Goal: Task Accomplishment & Management: Manage account settings

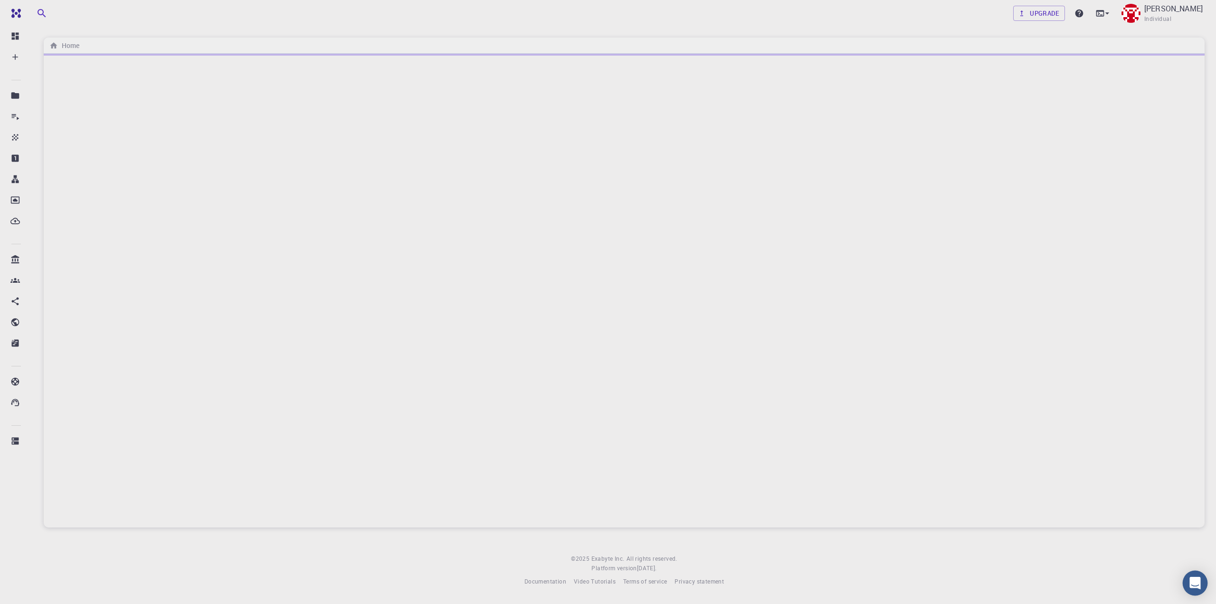
click at [1196, 576] on div "Open Intercom Messenger" at bounding box center [1195, 583] width 25 height 25
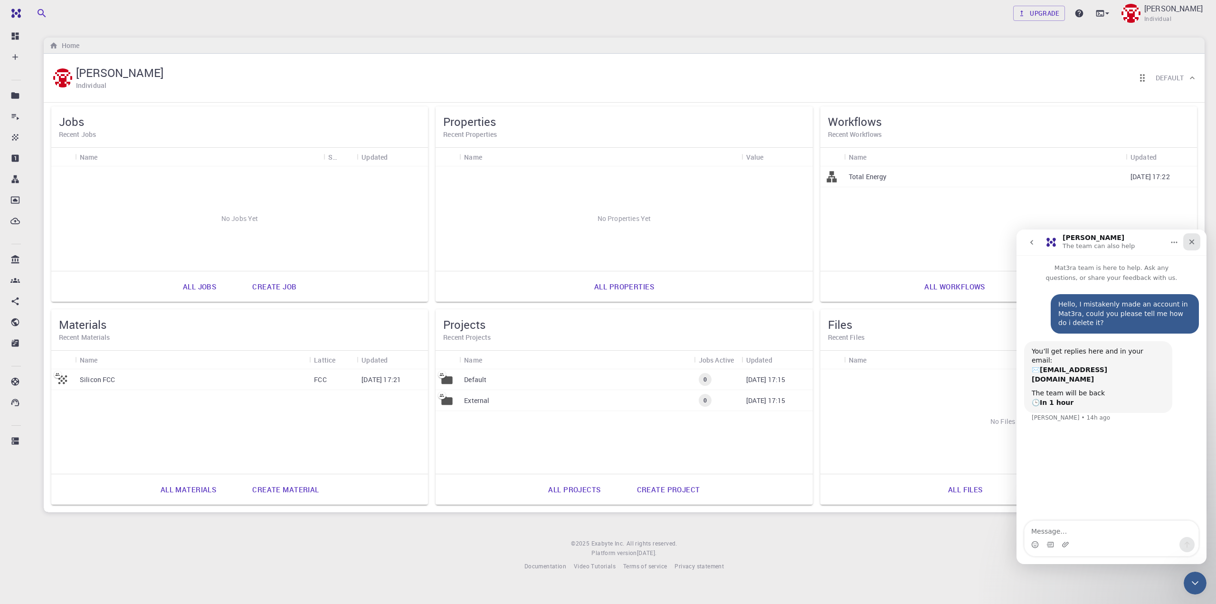
click at [1197, 249] on div "Close" at bounding box center [1192, 241] width 17 height 17
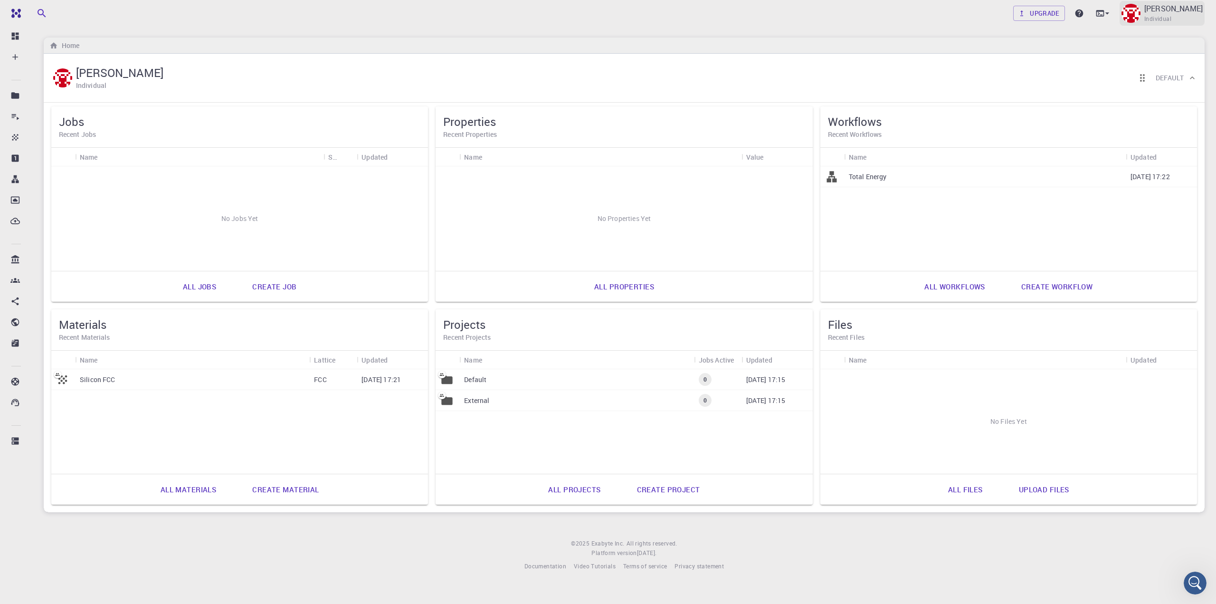
click at [1173, 25] on div "[PERSON_NAME] Individual" at bounding box center [1162, 13] width 85 height 25
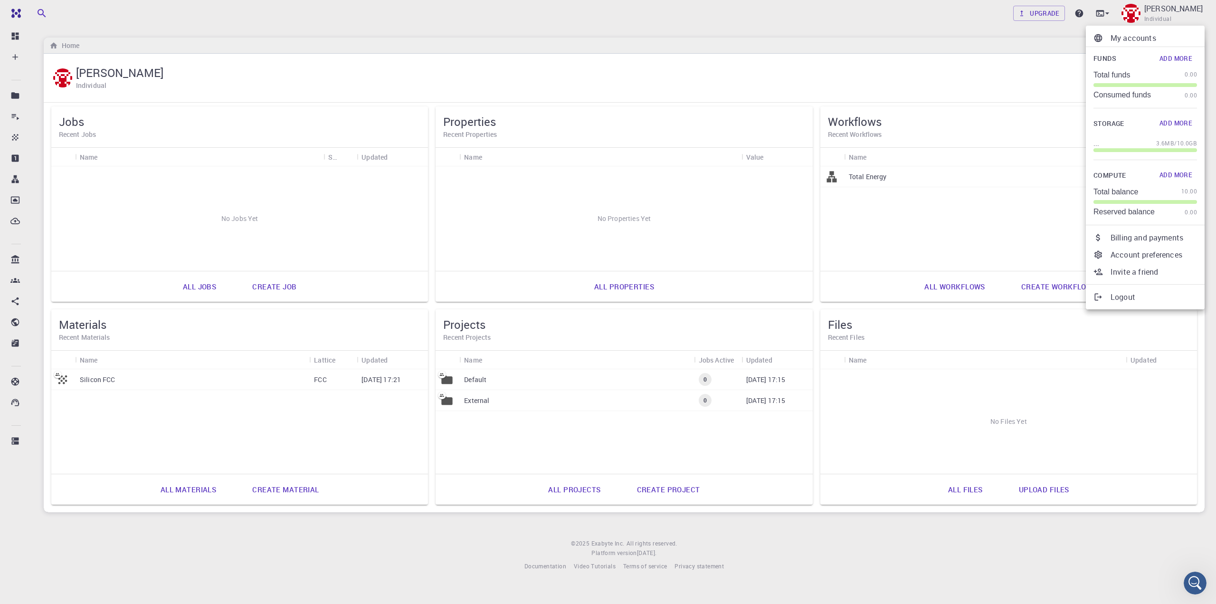
click at [1156, 255] on p "Account preferences" at bounding box center [1154, 254] width 86 height 11
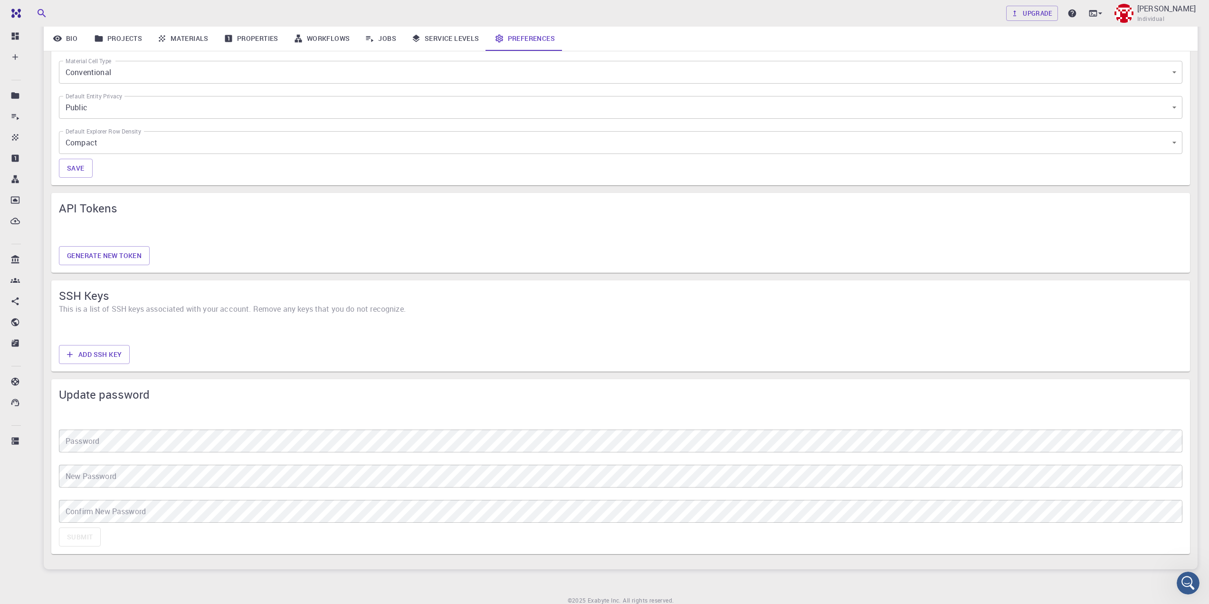
scroll to position [553, 0]
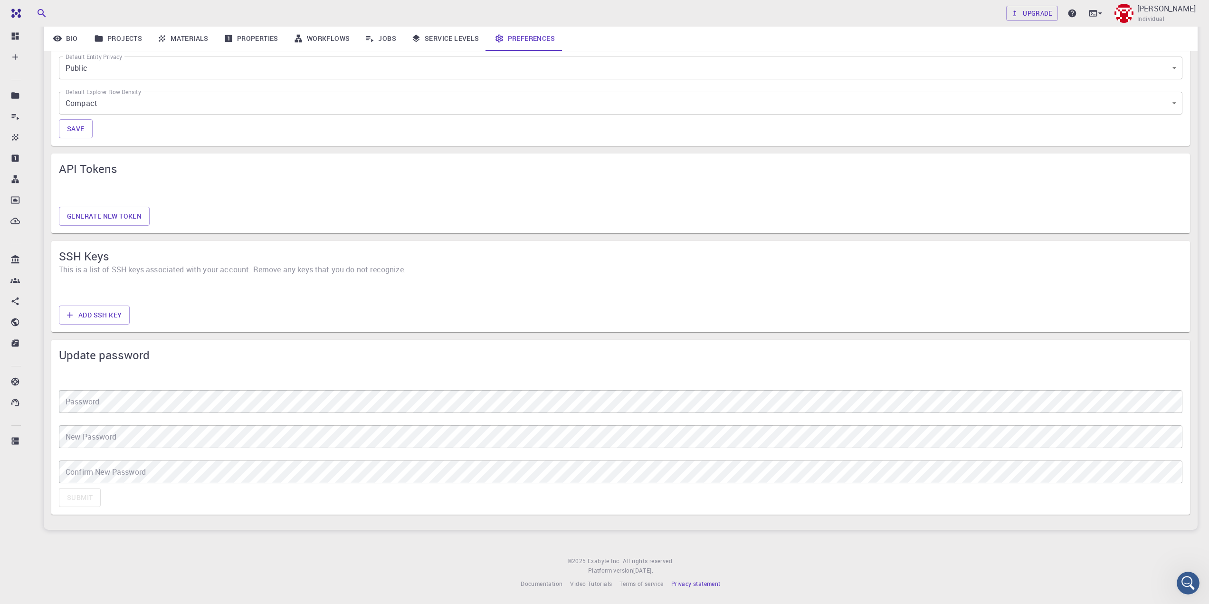
click at [690, 582] on span "Privacy statement" at bounding box center [695, 584] width 49 height 8
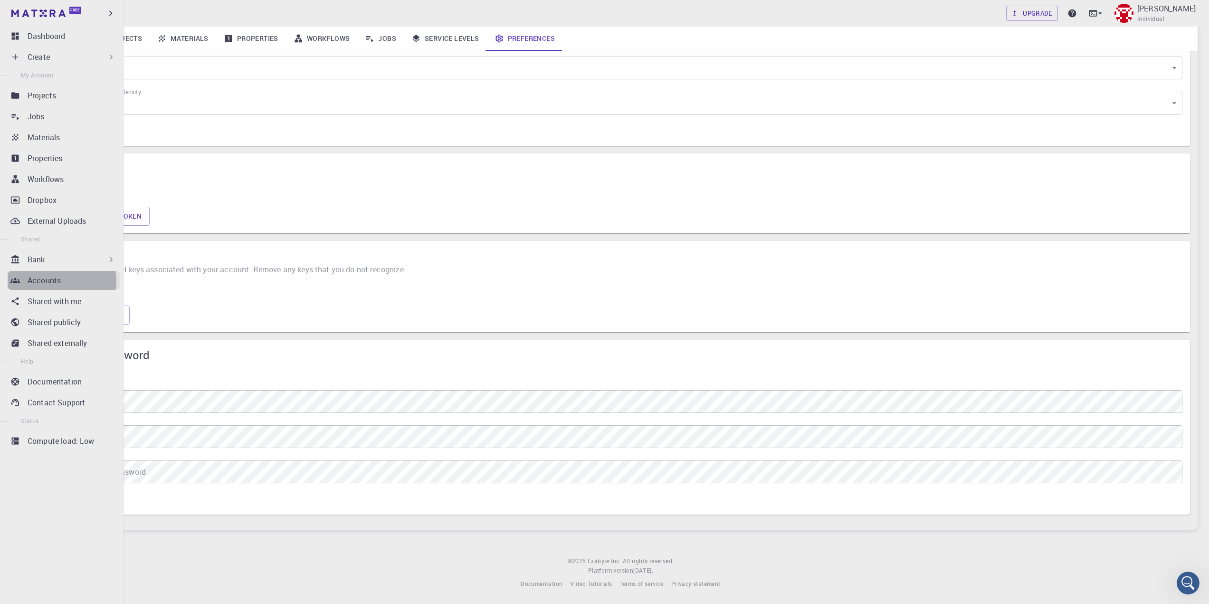
click at [60, 281] on p "Accounts" at bounding box center [44, 280] width 33 height 11
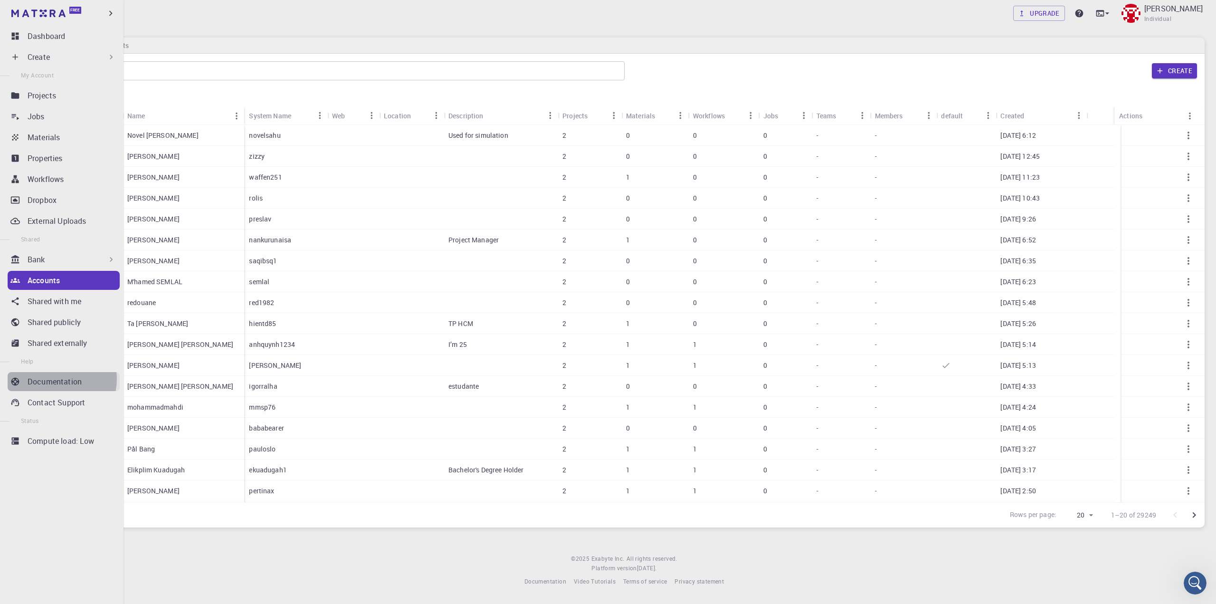
click at [59, 379] on p "Documentation" at bounding box center [55, 381] width 54 height 11
click at [30, 10] on img at bounding box center [38, 14] width 54 height 8
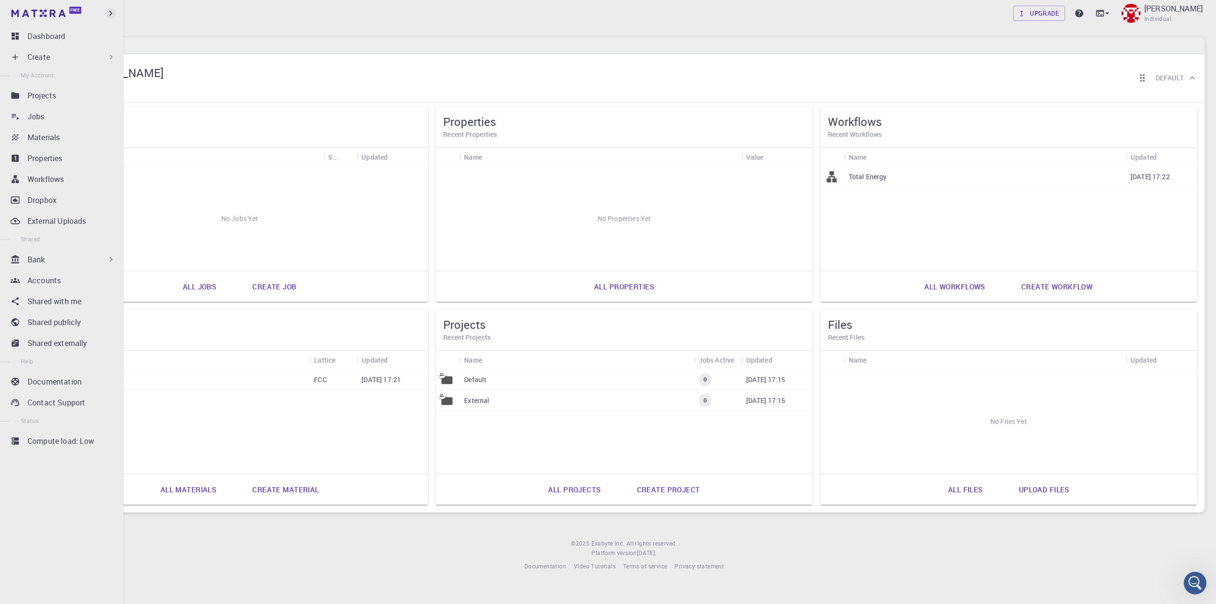
click at [113, 16] on icon "button" at bounding box center [110, 13] width 10 height 10
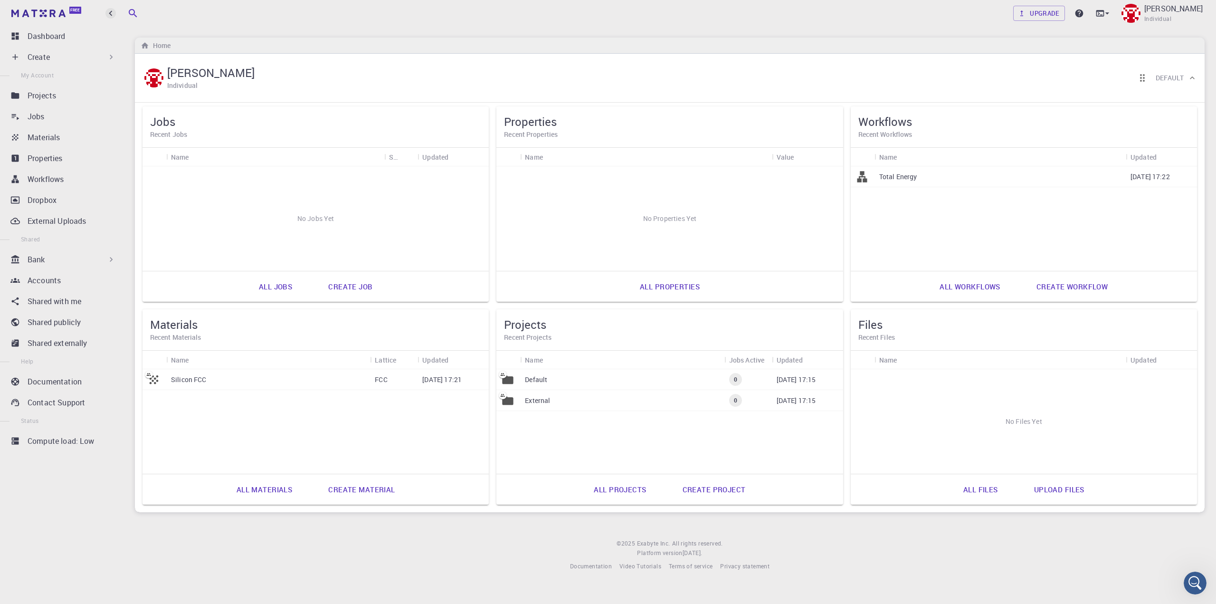
click at [113, 16] on icon "button" at bounding box center [110, 13] width 10 height 10
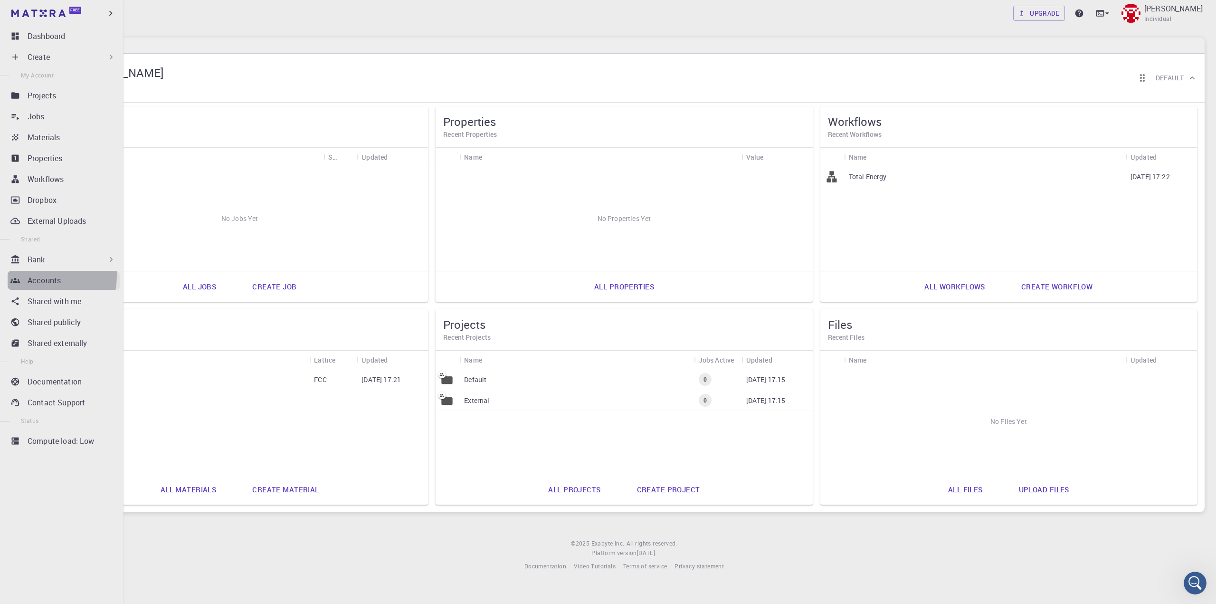
click at [37, 276] on p "Accounts" at bounding box center [44, 280] width 33 height 11
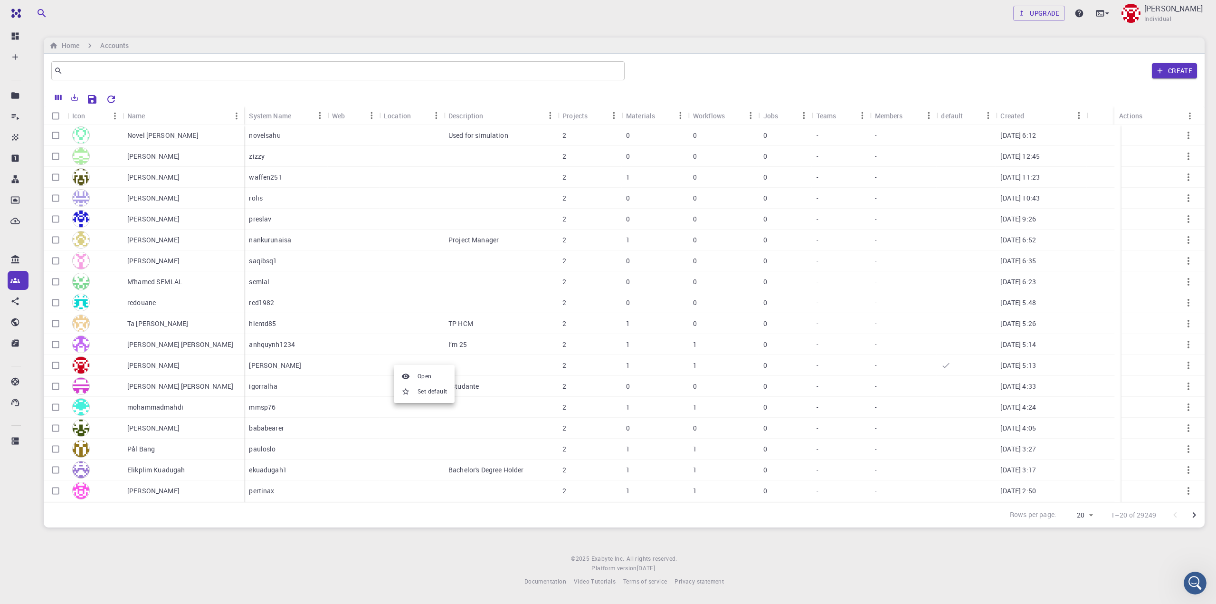
click at [1182, 363] on div at bounding box center [608, 302] width 1216 height 604
click at [1183, 366] on icon "button" at bounding box center [1188, 365] width 11 height 11
click at [1124, 360] on div at bounding box center [608, 302] width 1216 height 604
click at [1141, 5] on img at bounding box center [1131, 13] width 19 height 19
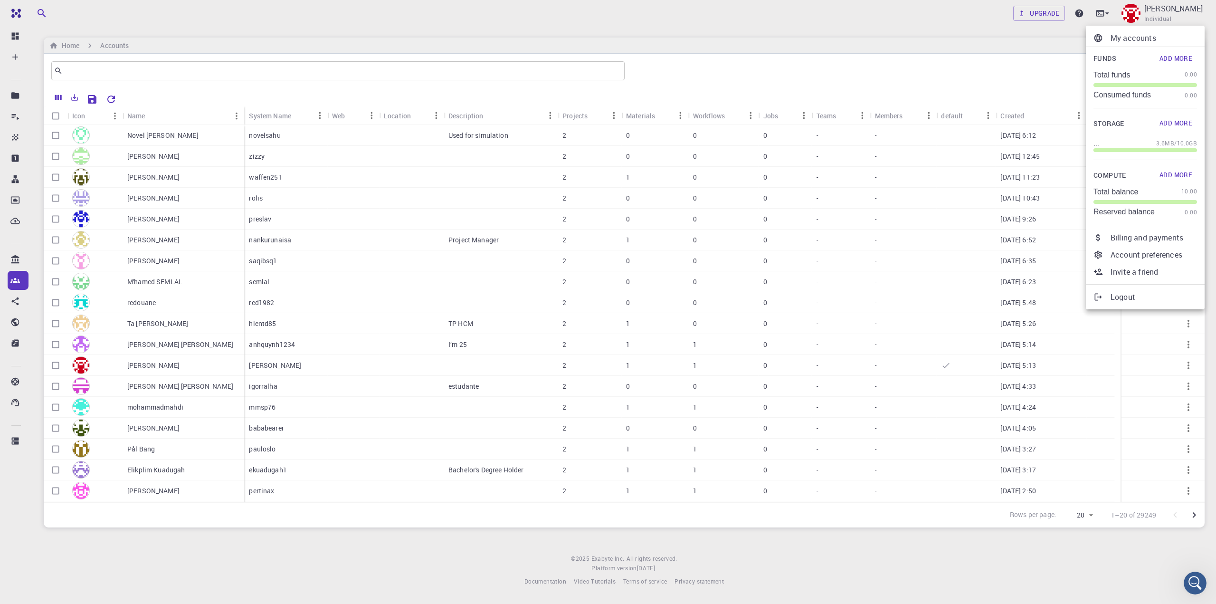
click at [1128, 253] on p "Account preferences" at bounding box center [1154, 254] width 86 height 11
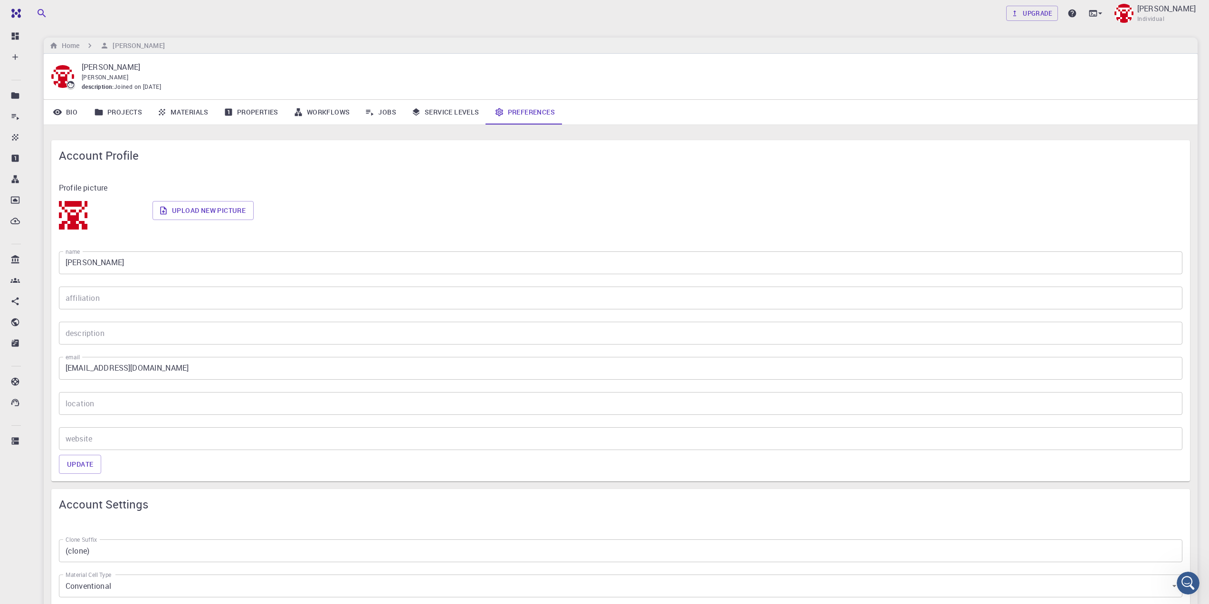
click at [438, 110] on link "Service Levels" at bounding box center [445, 112] width 83 height 25
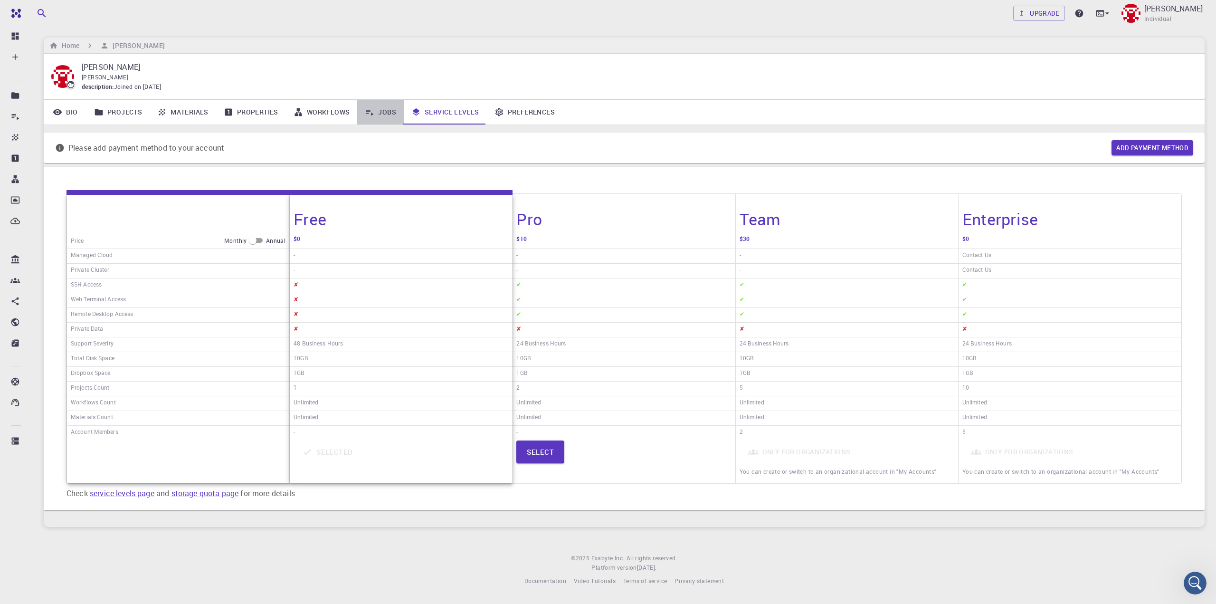
click at [366, 111] on icon at bounding box center [370, 112] width 10 height 10
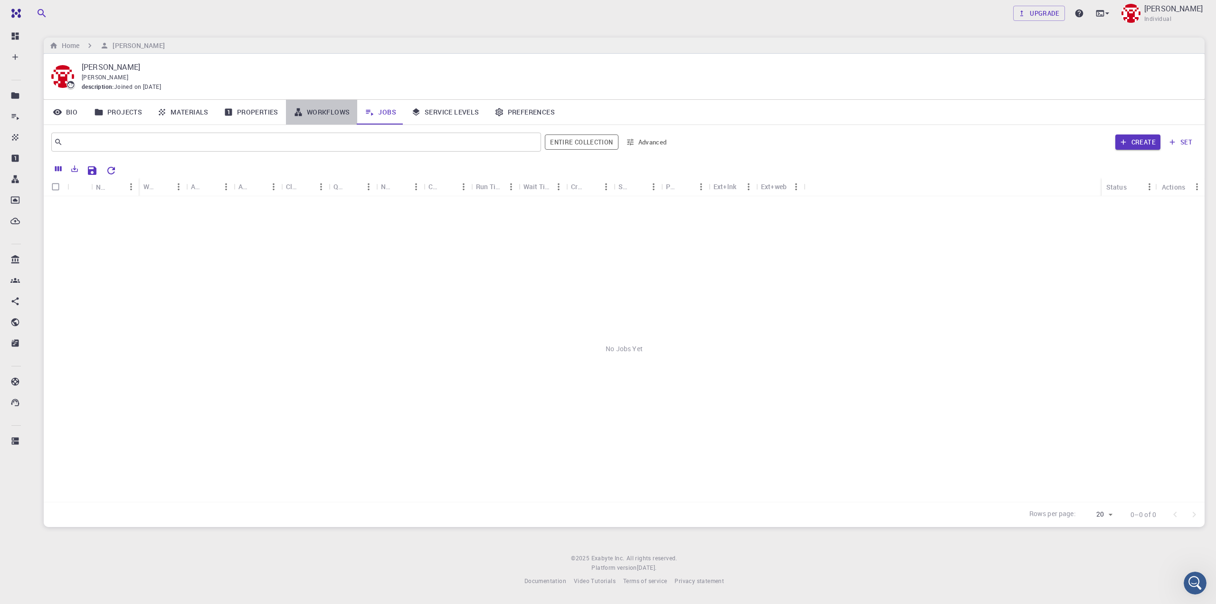
click at [328, 111] on link "Workflows" at bounding box center [322, 112] width 72 height 25
click at [267, 112] on link "Properties" at bounding box center [251, 112] width 70 height 25
click at [115, 43] on h6 "[PERSON_NAME]" at bounding box center [137, 45] width 56 height 10
click at [1175, 17] on div "[PERSON_NAME] Individual" at bounding box center [1162, 13] width 85 height 25
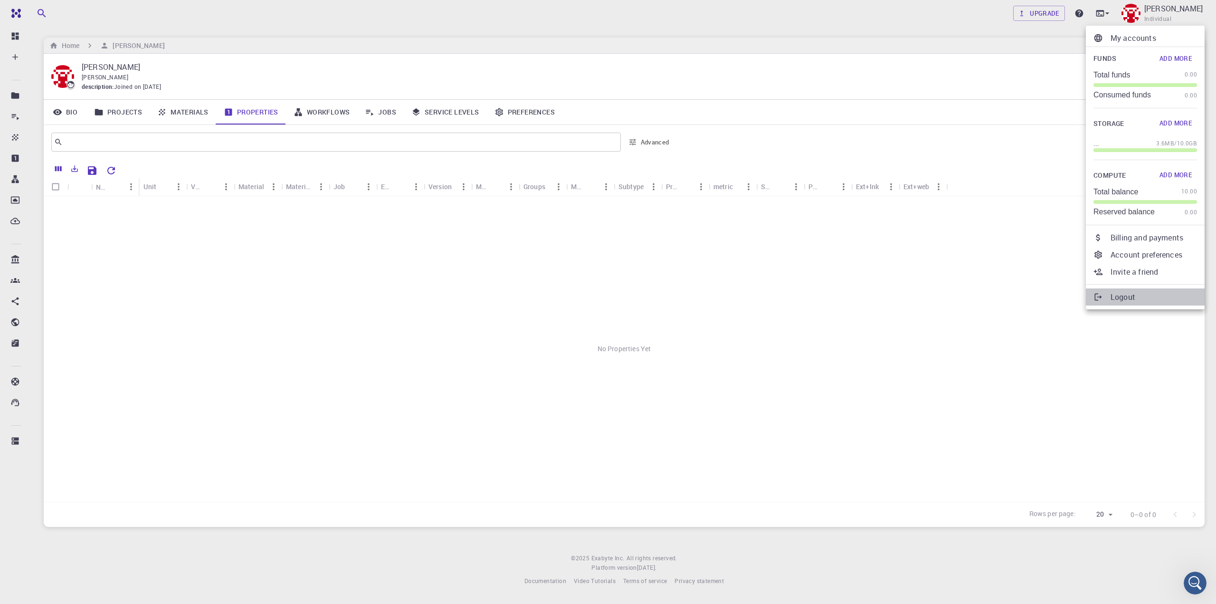
click at [1121, 293] on p "Logout" at bounding box center [1154, 296] width 86 height 11
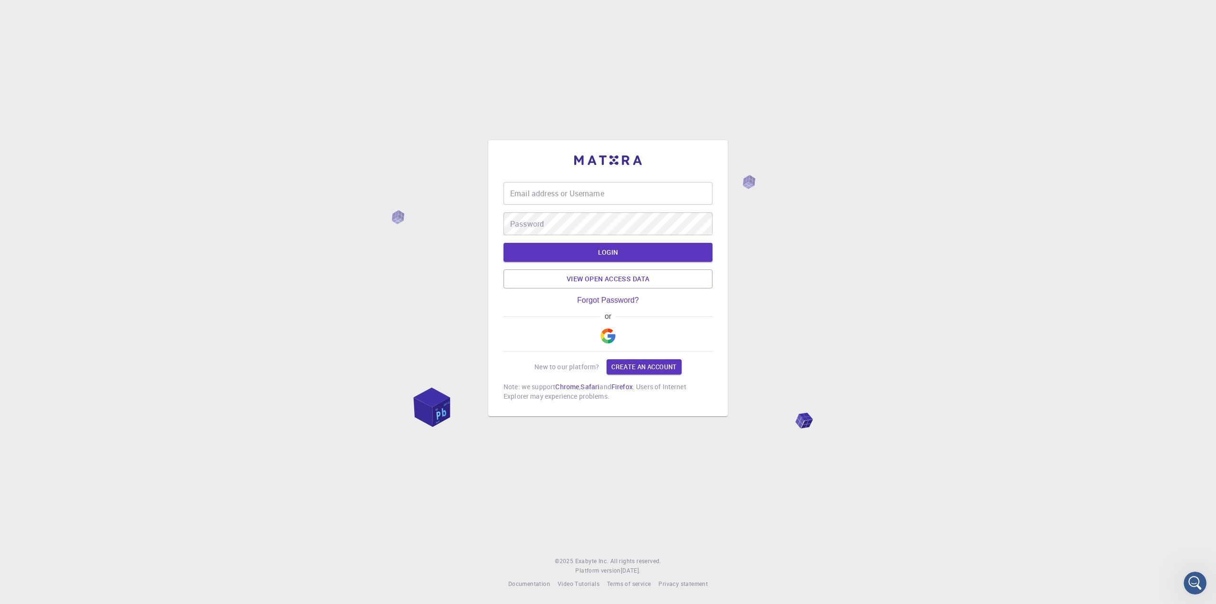
type input "[EMAIL_ADDRESS][DOMAIN_NAME]"
